Goal: Information Seeking & Learning: Find specific fact

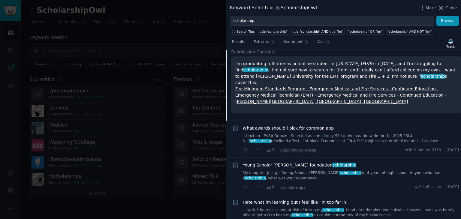
scroll to position [526, 0]
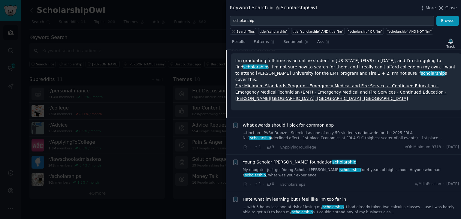
click at [307, 172] on link "My daughter just got Young Scholar [PERSON_NAME] scholarship for 4 years of hig…" at bounding box center [351, 173] width 217 height 11
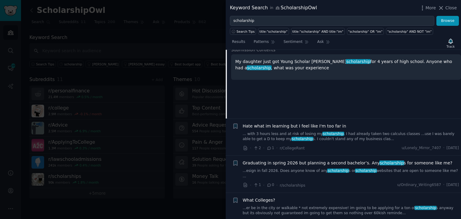
scroll to position [600, 0]
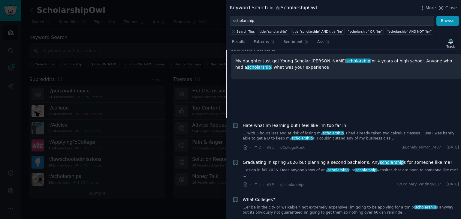
click at [344, 136] on link "... with 3 hours less and at risk of losing my scholarship . I had already take…" at bounding box center [351, 136] width 217 height 11
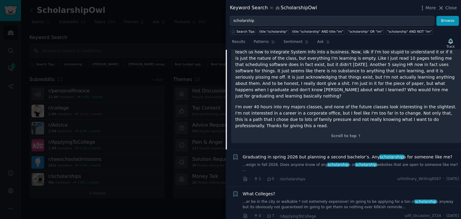
scroll to position [817, 0]
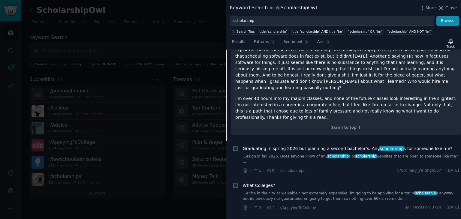
click at [287, 154] on link "...esign in fall 2026. Does anyone know of any scholarship s or scholarship web…" at bounding box center [351, 159] width 217 height 11
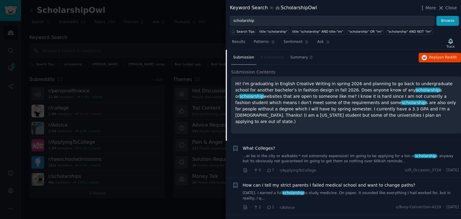
scroll to position [614, 0]
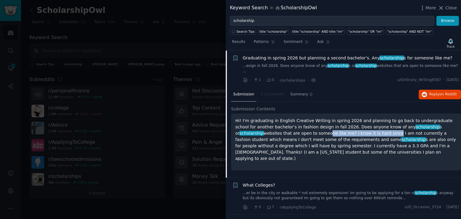
drag, startPoint x: 268, startPoint y: 129, endPoint x: 330, endPoint y: 129, distance: 62.2
click at [330, 129] on p "Hi! I'm graduating in English Creative Writing in spring 2026 and planning to g…" at bounding box center [346, 140] width 222 height 44
click at [336, 126] on p "Hi! I'm graduating in English Creative Writing in spring 2026 and planning to g…" at bounding box center [346, 140] width 222 height 44
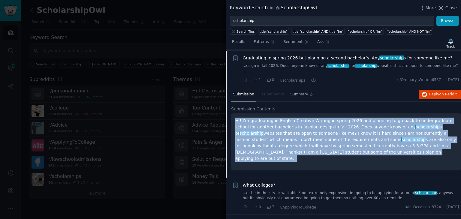
click at [336, 126] on p "Hi! I'm graduating in English Creative Writing in spring 2026 and planning to g…" at bounding box center [346, 140] width 222 height 44
click at [371, 128] on p "Hi! I'm graduating in English Creative Writing in spring 2026 and planning to g…" at bounding box center [346, 140] width 222 height 44
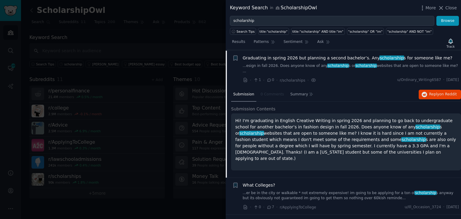
click at [408, 127] on p "Hi! I'm graduating in English Creative Writing in spring 2026 and planning to g…" at bounding box center [346, 140] width 222 height 44
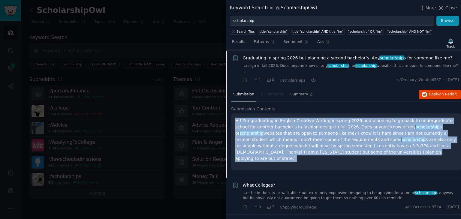
click at [408, 127] on p "Hi! I'm graduating in English Creative Writing in spring 2026 and planning to g…" at bounding box center [346, 140] width 222 height 44
click at [287, 136] on p "Hi! I'm graduating in English Creative Writing in spring 2026 and planning to g…" at bounding box center [346, 140] width 222 height 44
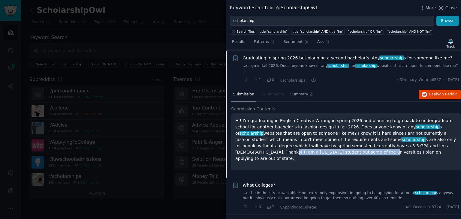
drag, startPoint x: 364, startPoint y: 138, endPoint x: 453, endPoint y: 140, distance: 89.2
click at [453, 140] on p "Hi! I'm graduating in English Creative Writing in spring 2026 and planning to g…" at bounding box center [346, 140] width 222 height 44
click at [440, 92] on span "on Reddit" at bounding box center [448, 94] width 17 height 4
